Goal: Task Accomplishment & Management: Complete application form

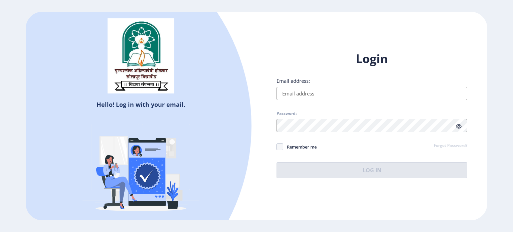
click at [292, 95] on input "Email address:" at bounding box center [372, 93] width 191 height 13
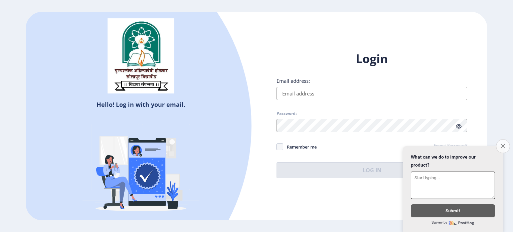
click at [505, 142] on button "Close survey" at bounding box center [503, 146] width 14 height 14
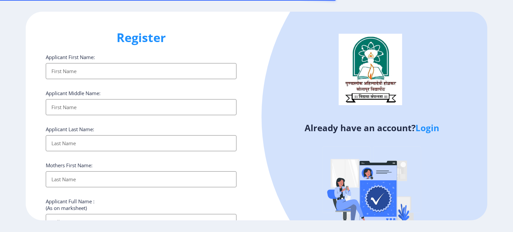
select select
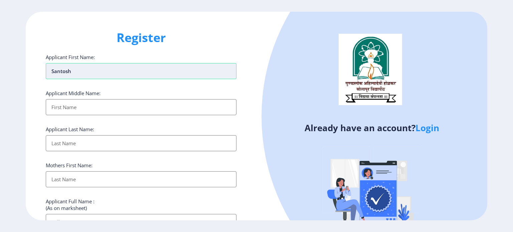
type input "Santosh"
type input "Vasantrao"
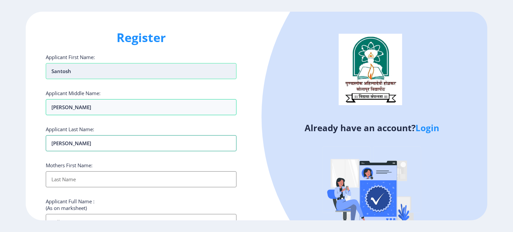
type input "Dhumal"
type input "Sarala"
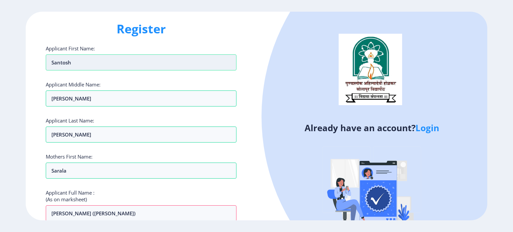
scroll to position [148, 0]
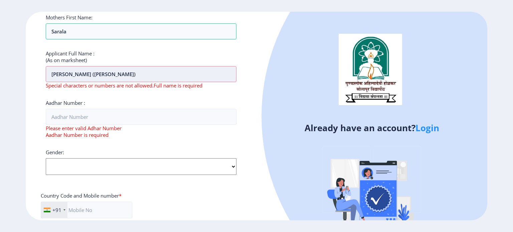
click at [139, 71] on input "Santosh Vasantrao Dhumal (sarala)" at bounding box center [141, 74] width 191 height 16
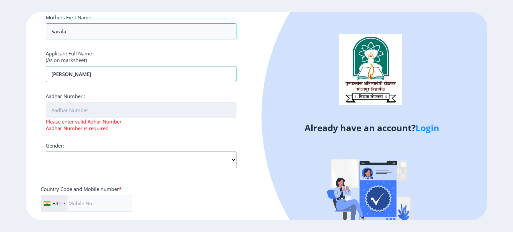
type input "Santosh Vasantrao Dhumal"
click at [117, 109] on input "Aadhar Number :" at bounding box center [141, 110] width 191 height 16
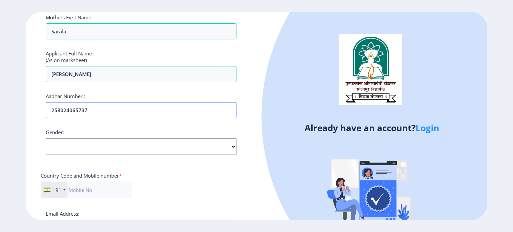
type input "258024065737"
click at [109, 146] on select "Select Gender Male Female Other" at bounding box center [141, 146] width 191 height 17
select select "Male"
click at [46, 138] on select "Select Gender Male Female Other" at bounding box center [141, 146] width 191 height 17
click at [83, 192] on input "text" at bounding box center [86, 190] width 91 height 17
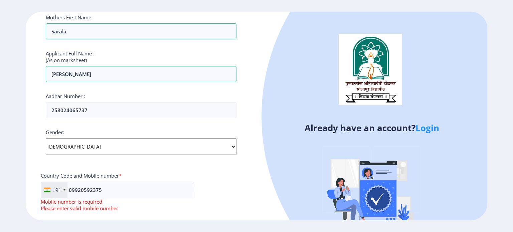
click at [441, 102] on div at bounding box center [466, 116] width 410 height 410
click at [271, 183] on div "Already have an account? Login" at bounding box center [371, 131] width 231 height 239
click at [130, 191] on input "09920592375" at bounding box center [117, 190] width 153 height 17
type input "0"
type input "9920592375"
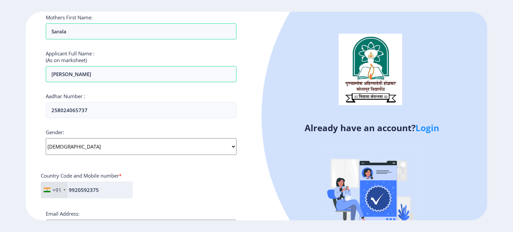
scroll to position [162, 0]
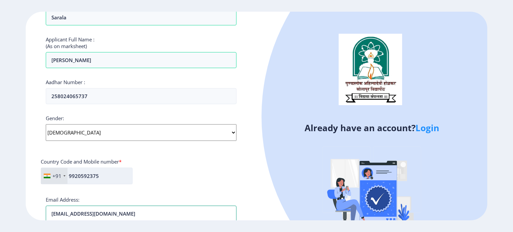
type input "[EMAIL_ADDRESS][DOMAIN_NAME]"
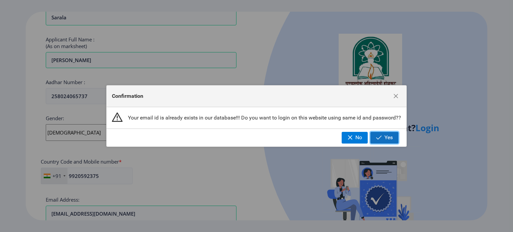
click at [381, 138] on span "button" at bounding box center [379, 137] width 6 height 5
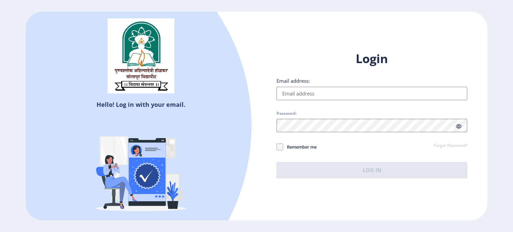
click at [326, 93] on input "Email address:" at bounding box center [372, 93] width 191 height 13
type input "[EMAIL_ADDRESS][DOMAIN_NAME]"
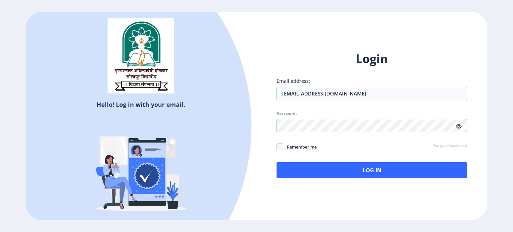
click at [276, 149] on div "Login Email address: santoshvd04@gmail.com Password: Remember me Forgot Passwor…" at bounding box center [371, 120] width 231 height 158
click at [280, 148] on span at bounding box center [280, 147] width 7 height 7
click at [277, 147] on input "Remember me" at bounding box center [277, 147] width 0 height 0
checkbox input "true"
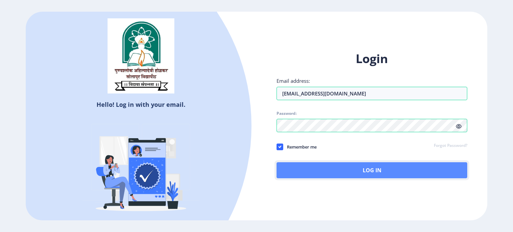
click at [355, 166] on button "Log In" at bounding box center [372, 170] width 191 height 16
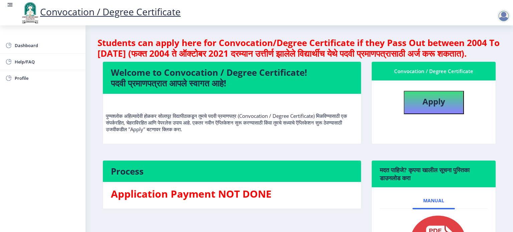
click at [499, 149] on nb-layout-column "Students can apply here for Convocation/Degree Certificate if they Pass Out bet…" at bounding box center [298, 158] width 427 height 267
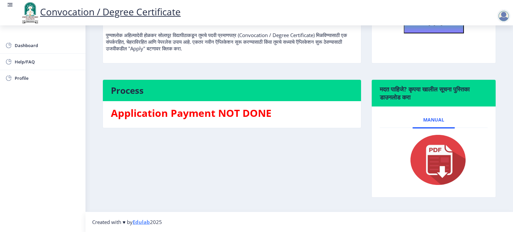
scroll to position [91, 0]
click at [436, 155] on img at bounding box center [433, 159] width 67 height 53
click at [506, 81] on nb-layout-column "Students can apply here for Convocation/Degree Certificate if they Pass Out bet…" at bounding box center [298, 78] width 427 height 267
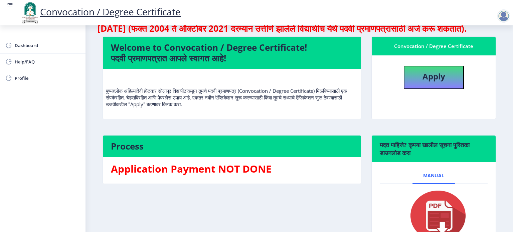
scroll to position [0, 0]
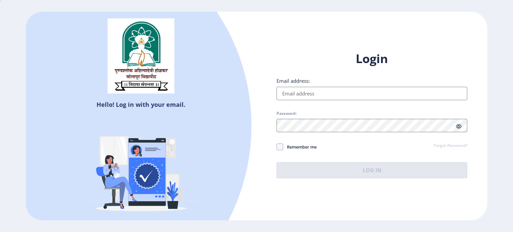
type input "[EMAIL_ADDRESS][DOMAIN_NAME]"
click at [306, 93] on input "Email address:" at bounding box center [372, 93] width 191 height 13
type input "[EMAIL_ADDRESS][DOMAIN_NAME]"
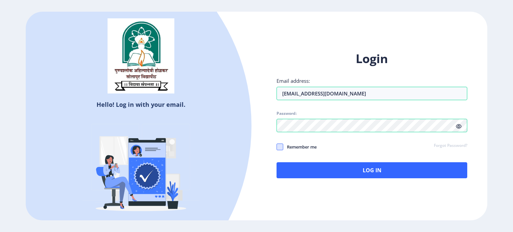
click at [281, 145] on span at bounding box center [280, 147] width 7 height 7
click at [277, 147] on input "Remember me" at bounding box center [277, 147] width 0 height 0
checkbox input "true"
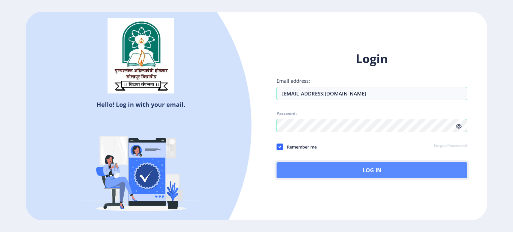
click at [353, 170] on button "Log In" at bounding box center [372, 170] width 191 height 16
